Goal: Task Accomplishment & Management: Manage account settings

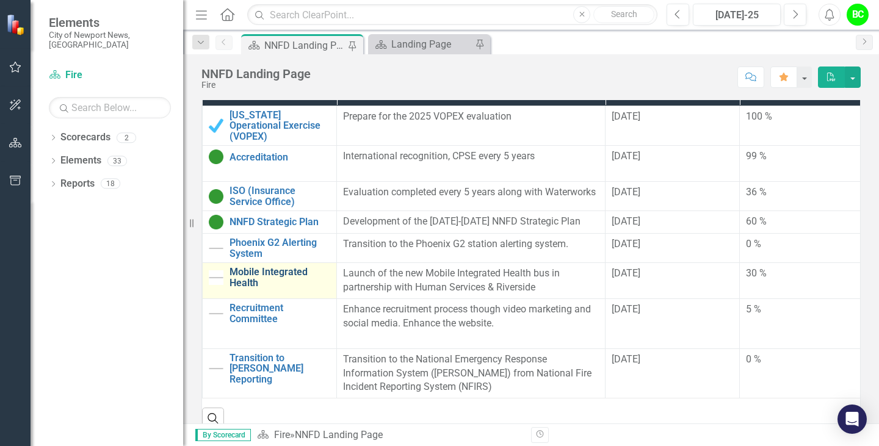
scroll to position [366, 0]
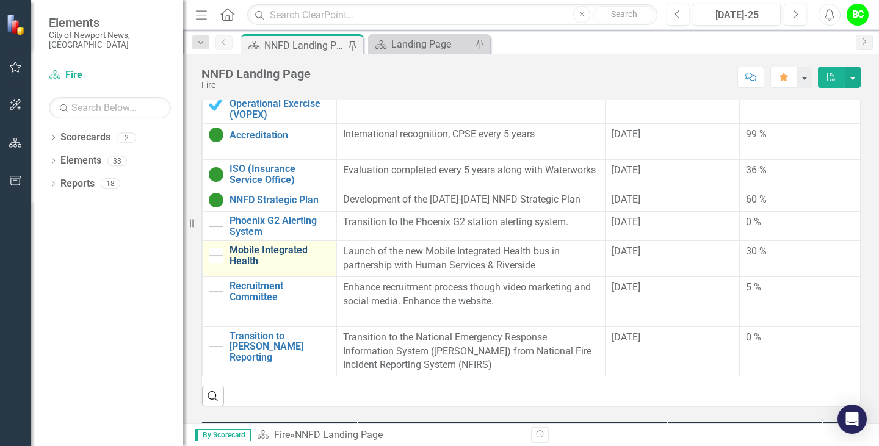
click at [252, 248] on link "Mobile Integrated Health" at bounding box center [280, 255] width 101 height 21
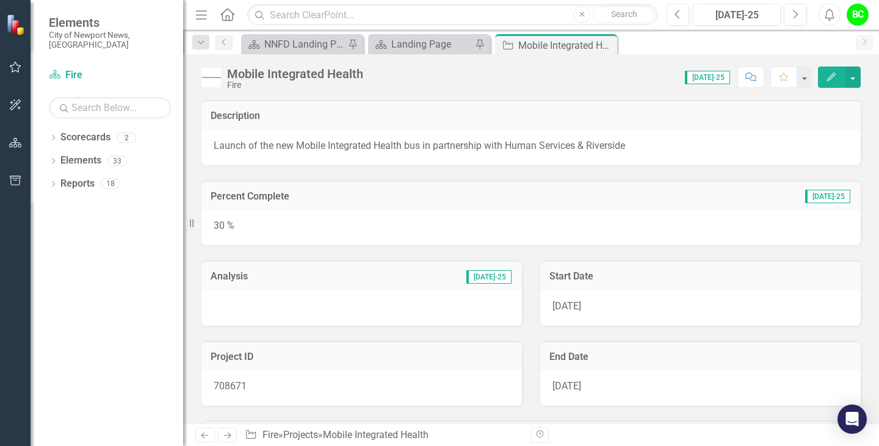
drag, startPoint x: 587, startPoint y: 383, endPoint x: 554, endPoint y: 384, distance: 33.0
click at [554, 384] on div "[DATE]" at bounding box center [700, 388] width 321 height 35
click at [322, 302] on div at bounding box center [361, 308] width 321 height 35
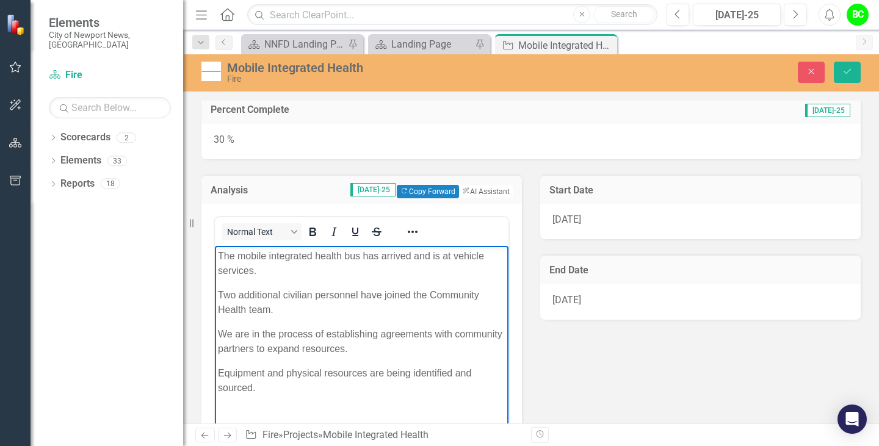
scroll to position [109, 0]
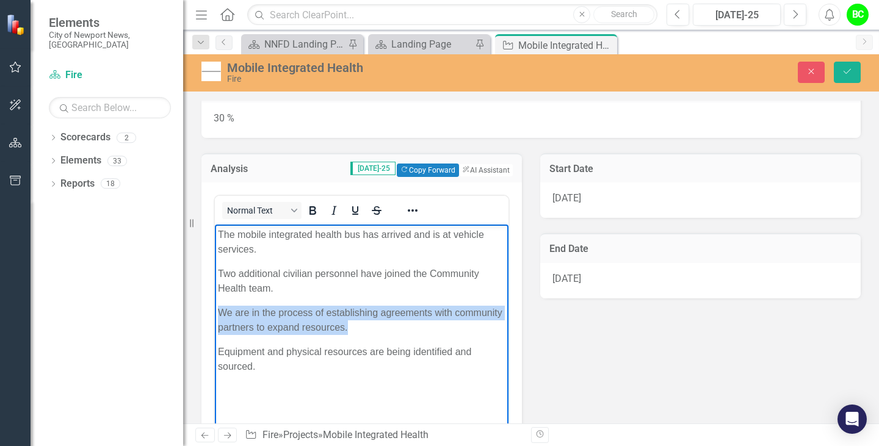
drag, startPoint x: 368, startPoint y: 328, endPoint x: 217, endPoint y: 311, distance: 151.8
click at [217, 311] on body "The mobile integrated health bus has arrived and is at vehicle services. Two ad…" at bounding box center [362, 316] width 294 height 183
paste body "Rich Text Area. Press ALT-0 for help."
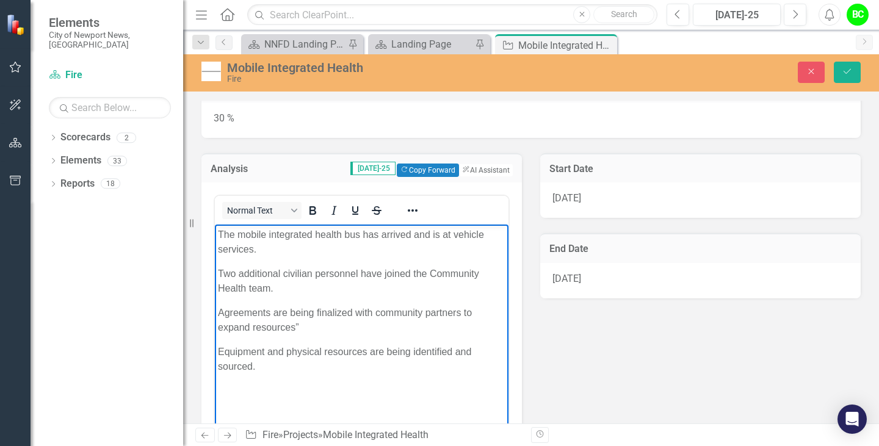
click at [346, 372] on p "Equipment and physical resources are being identified and sourced." at bounding box center [362, 359] width 288 height 29
click at [472, 349] on p "Equipment and physical resources are being identified and sourced and purchased." at bounding box center [362, 359] width 288 height 29
click at [359, 397] on body "The mobile integrated health bus has arrived and is at vehicle services. Two ad…" at bounding box center [362, 316] width 294 height 183
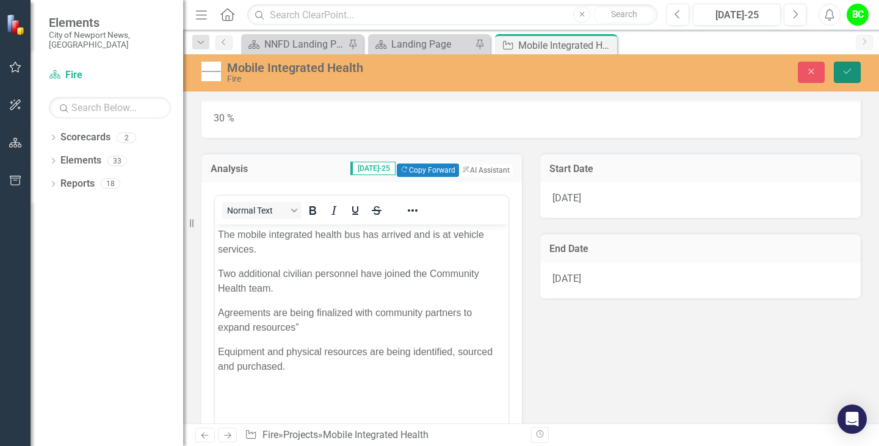
click at [842, 73] on icon "Save" at bounding box center [847, 71] width 11 height 9
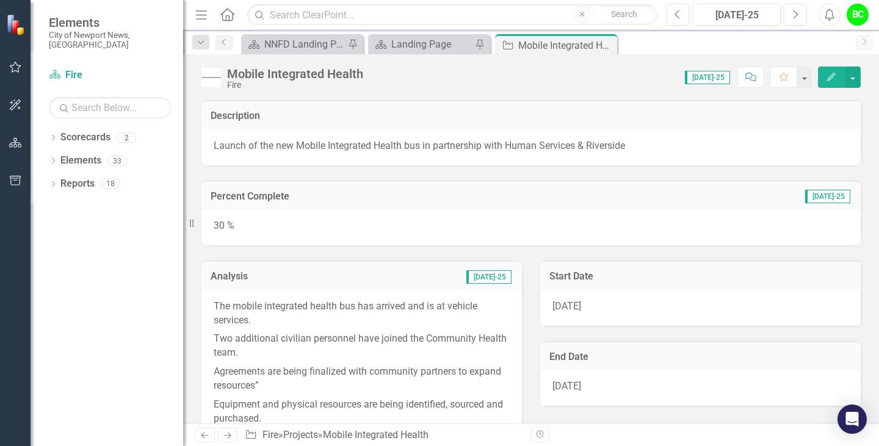
scroll to position [61, 0]
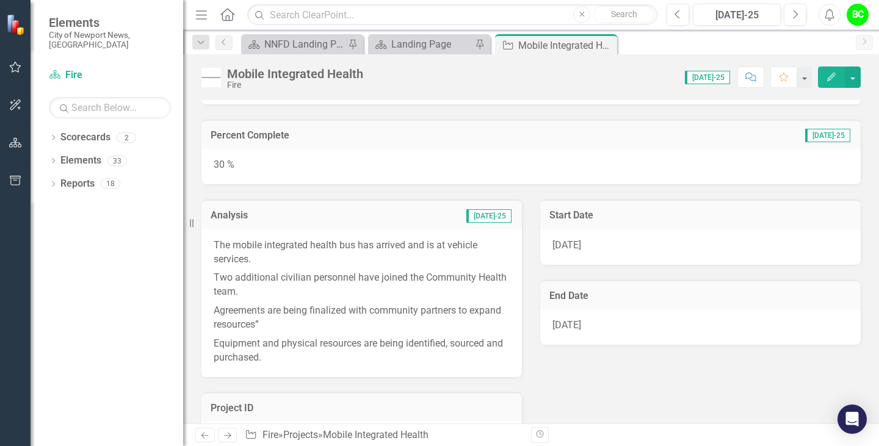
click at [259, 321] on p "Agreements are being finalized with community partners to expand resources”" at bounding box center [362, 318] width 296 height 33
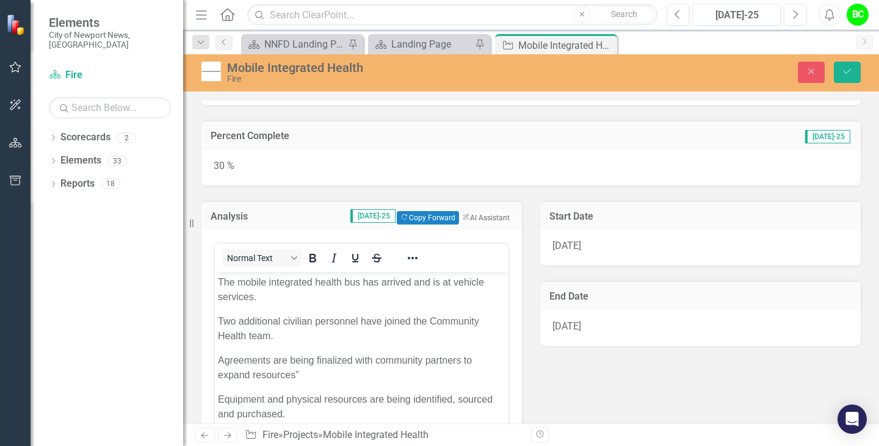
scroll to position [0, 0]
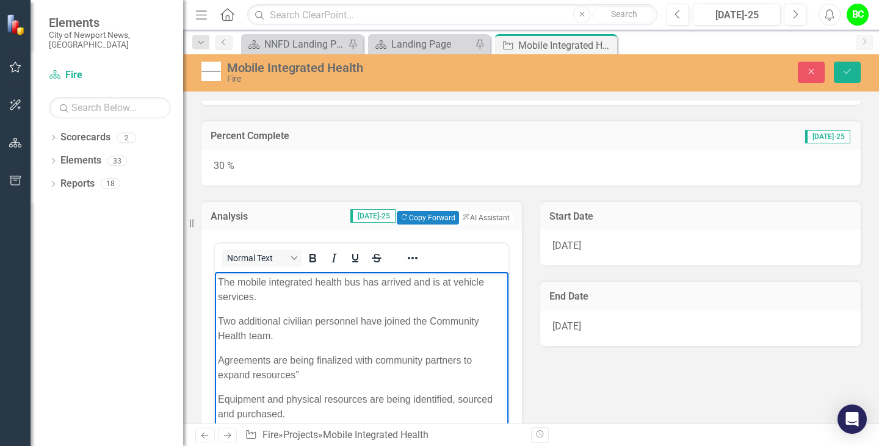
click at [272, 336] on p "Two additional civilian personnel have joined the Community Health team." at bounding box center [362, 328] width 288 height 29
click at [331, 375] on p "Agreements are being finalized with community partners to expand resources”" at bounding box center [362, 367] width 288 height 29
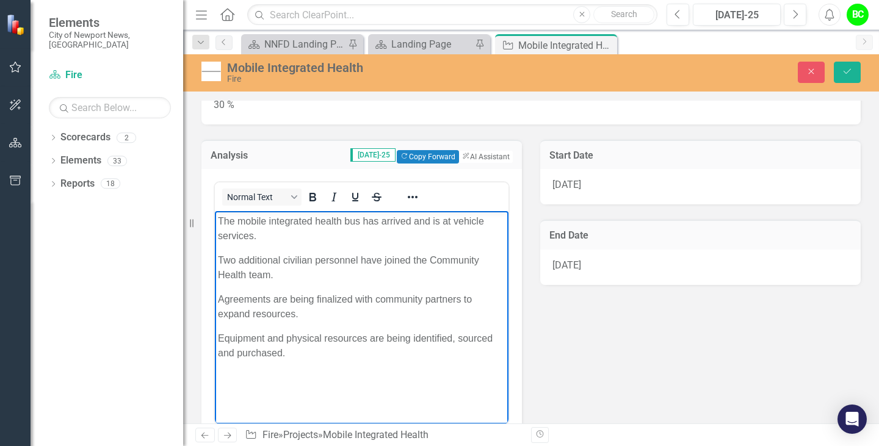
click at [336, 302] on p "Agreements are being finalized with community partners to expand resources." at bounding box center [362, 306] width 288 height 29
click at [278, 316] on p "Agreements are being finalized with community partners to expand resources." at bounding box center [362, 306] width 288 height 29
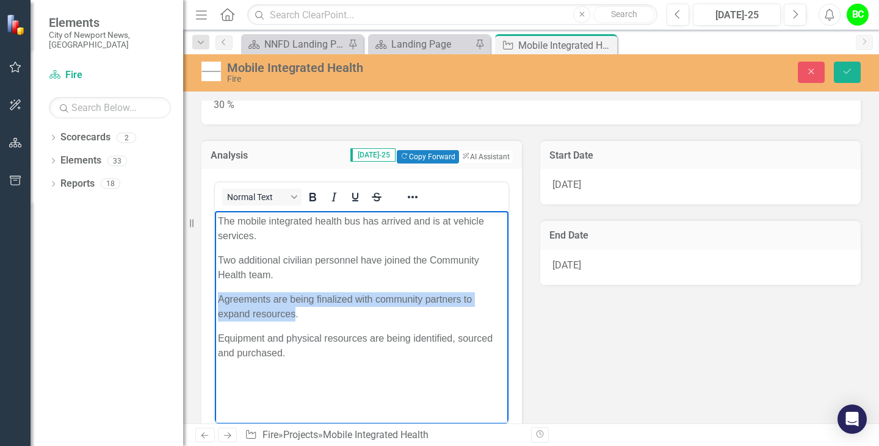
drag, startPoint x: 295, startPoint y: 313, endPoint x: 427, endPoint y: 509, distance: 235.4
click at [215, 297] on html "The mobile integrated health bus has arrived and is at vehicle services. Two ad…" at bounding box center [362, 302] width 294 height 183
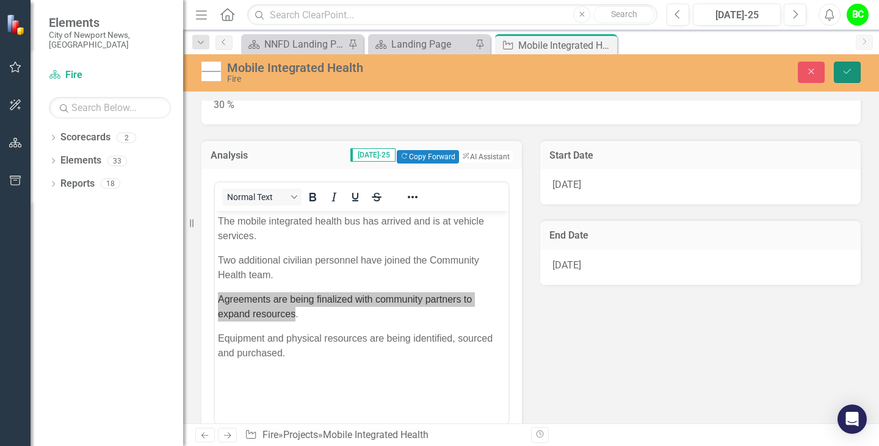
click at [847, 69] on icon "Save" at bounding box center [847, 71] width 11 height 9
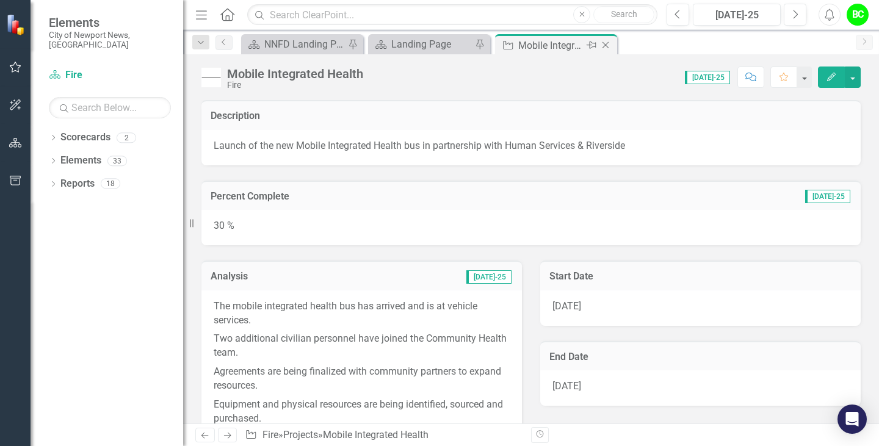
click at [608, 45] on icon "Close" at bounding box center [606, 45] width 12 height 10
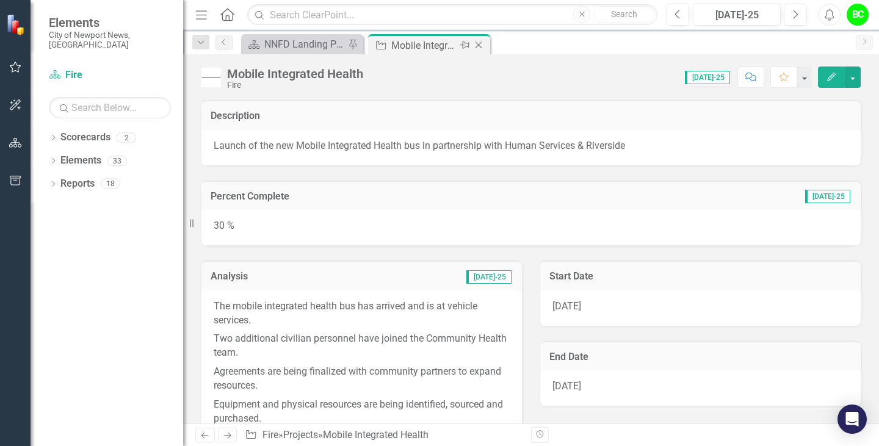
click at [425, 48] on div "Mobile Integrated Health" at bounding box center [423, 45] width 65 height 15
click at [318, 39] on div "NNFD Landing Page" at bounding box center [304, 44] width 81 height 15
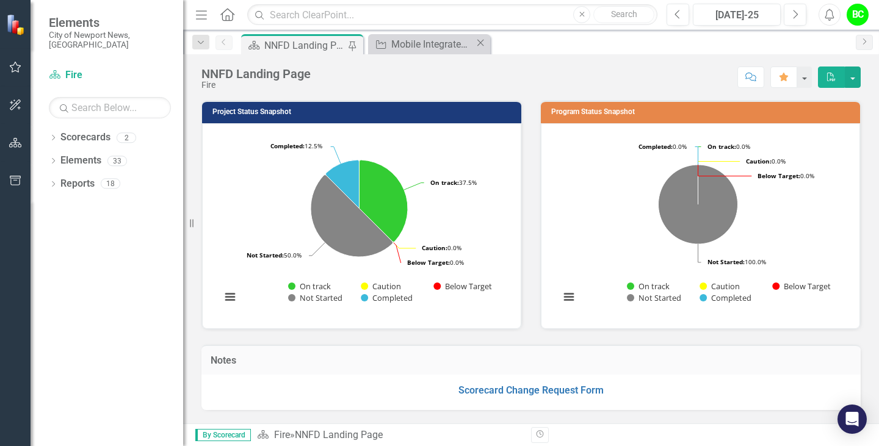
click at [482, 45] on icon "Close" at bounding box center [480, 43] width 12 height 10
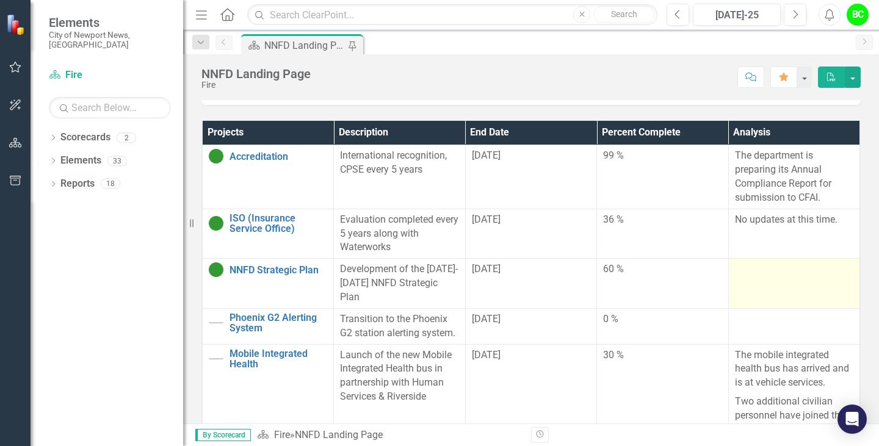
scroll to position [61, 6]
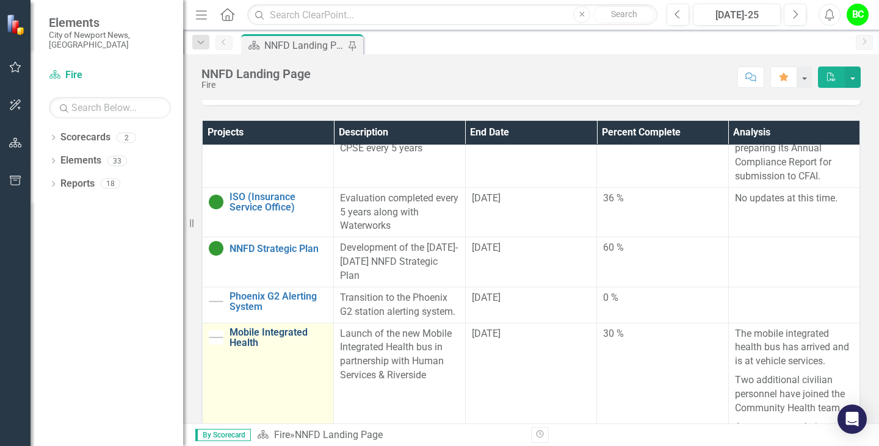
click at [244, 331] on link "Mobile Integrated Health" at bounding box center [279, 337] width 98 height 21
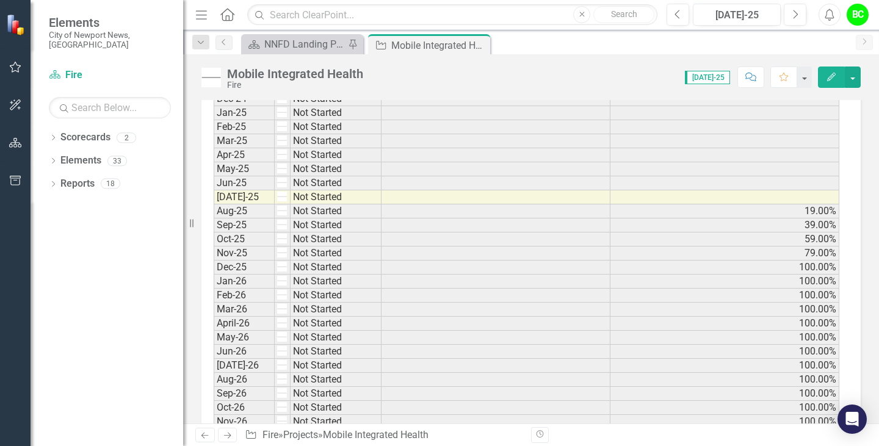
scroll to position [1404, 0]
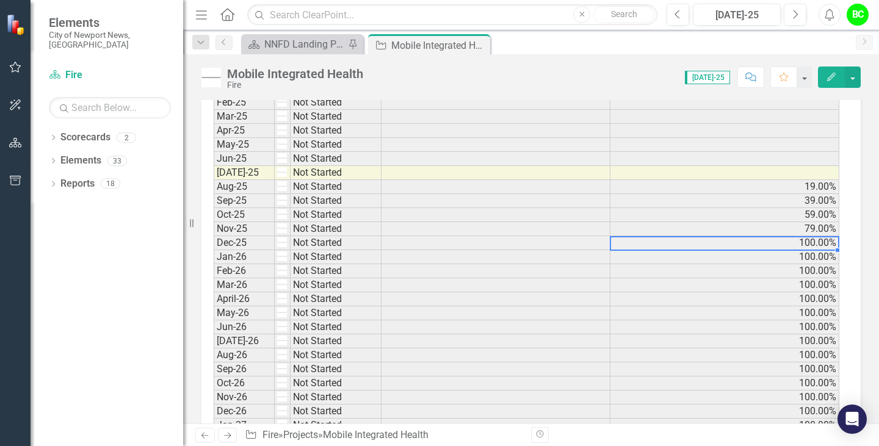
click at [809, 240] on td "100.00%" at bounding box center [724, 243] width 229 height 14
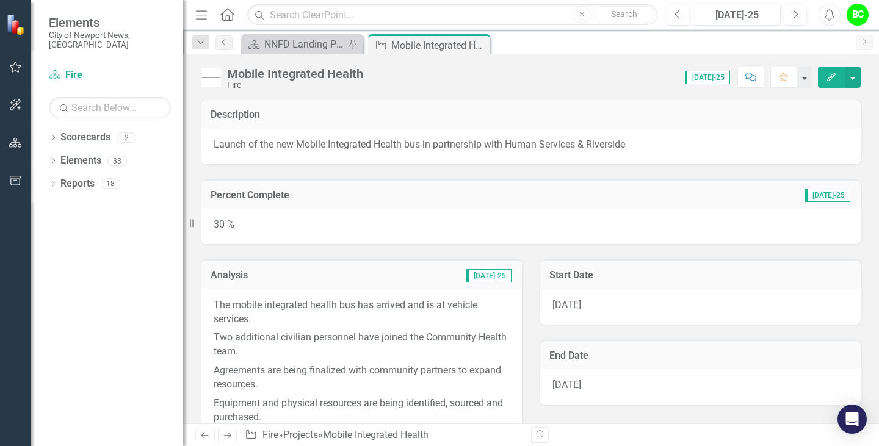
scroll to position [0, 0]
click at [476, 46] on icon "Close" at bounding box center [479, 45] width 12 height 10
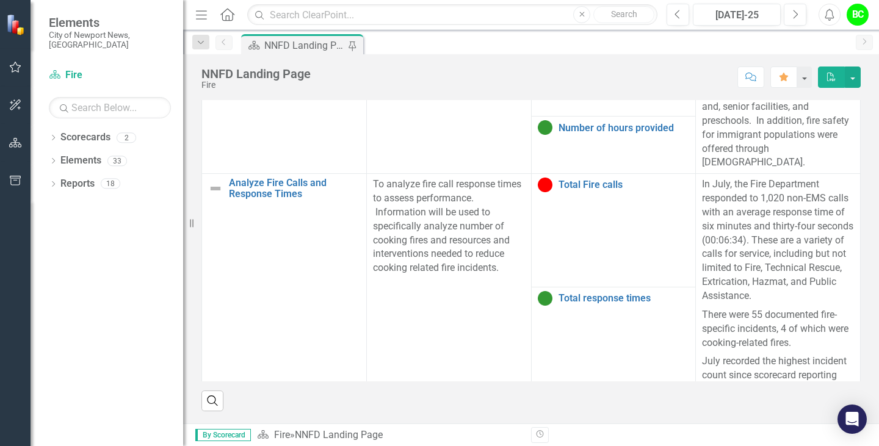
scroll to position [266, 0]
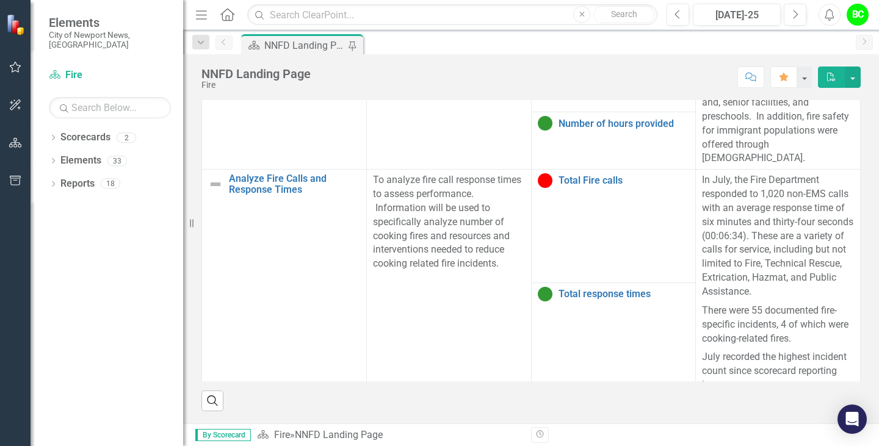
click at [279, 48] on div "NNFD Landing Page" at bounding box center [304, 45] width 81 height 15
click at [282, 42] on div "NNFD Landing Page" at bounding box center [304, 45] width 81 height 15
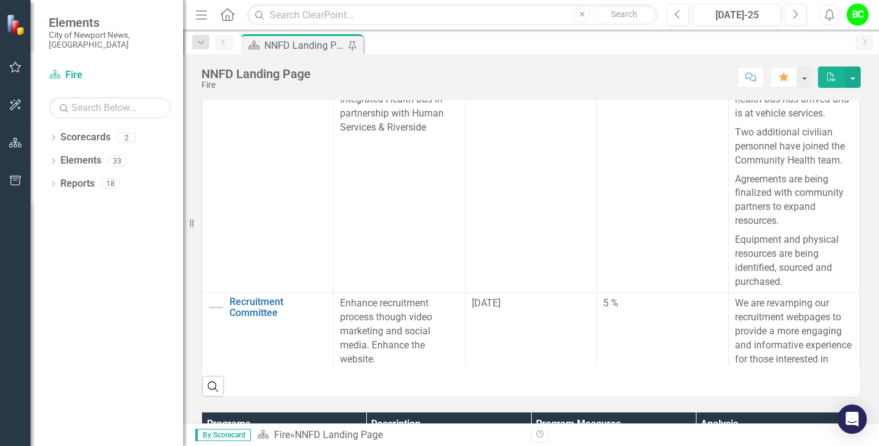
scroll to position [455, 0]
